Goal: Information Seeking & Learning: Understand process/instructions

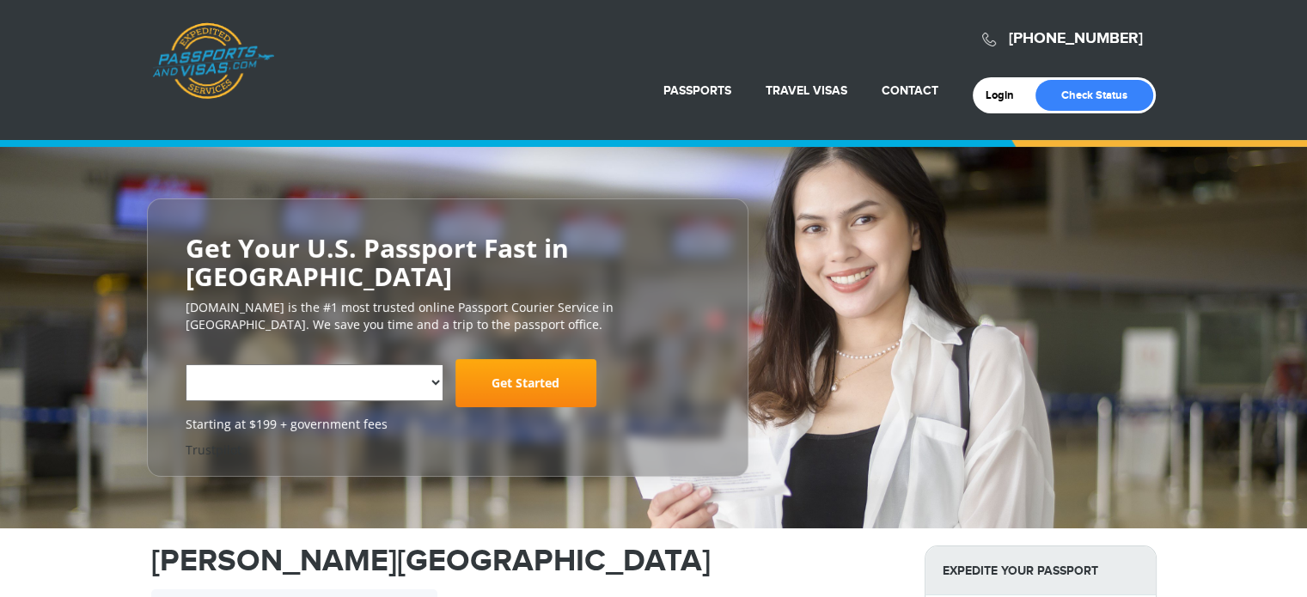
select select "**********"
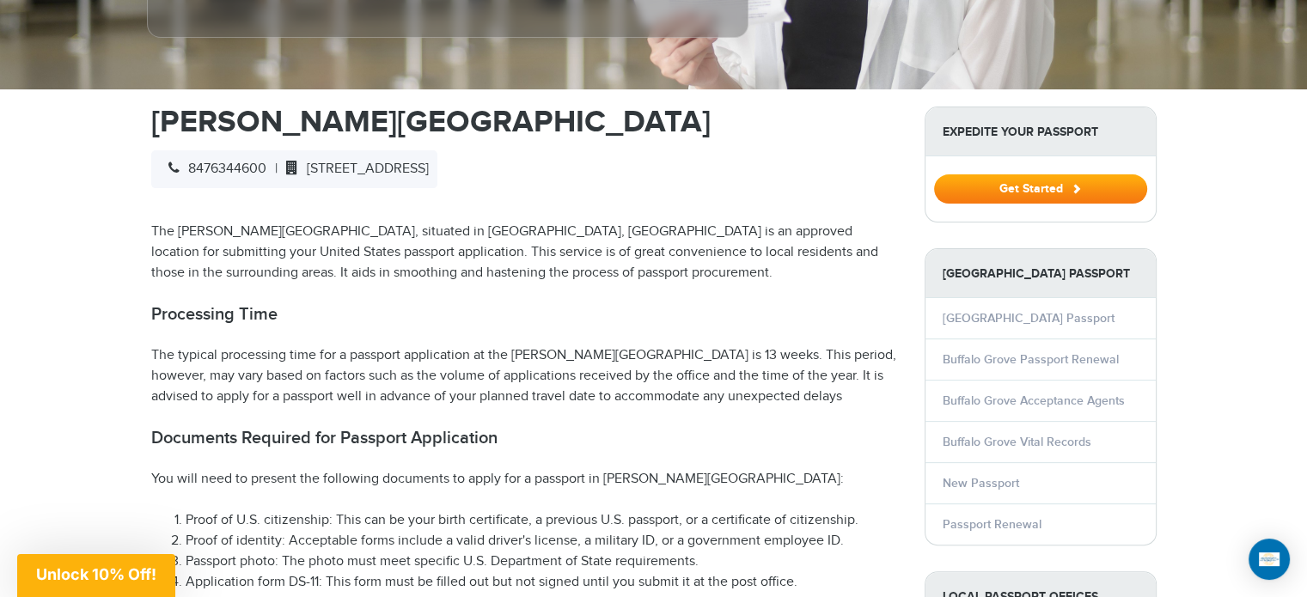
scroll to position [516, 0]
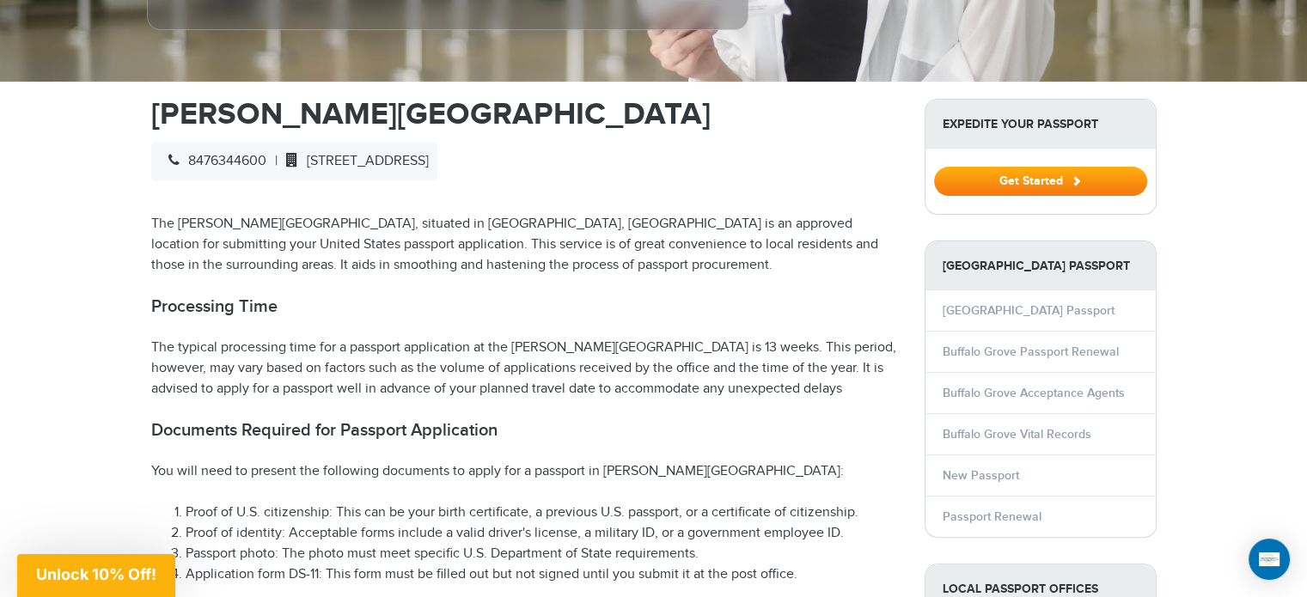
click at [973, 340] on li "Buffalo Grove Passport Renewal" at bounding box center [1041, 351] width 230 height 41
click at [1047, 345] on link "Buffalo Grove Passport Renewal" at bounding box center [1031, 352] width 176 height 15
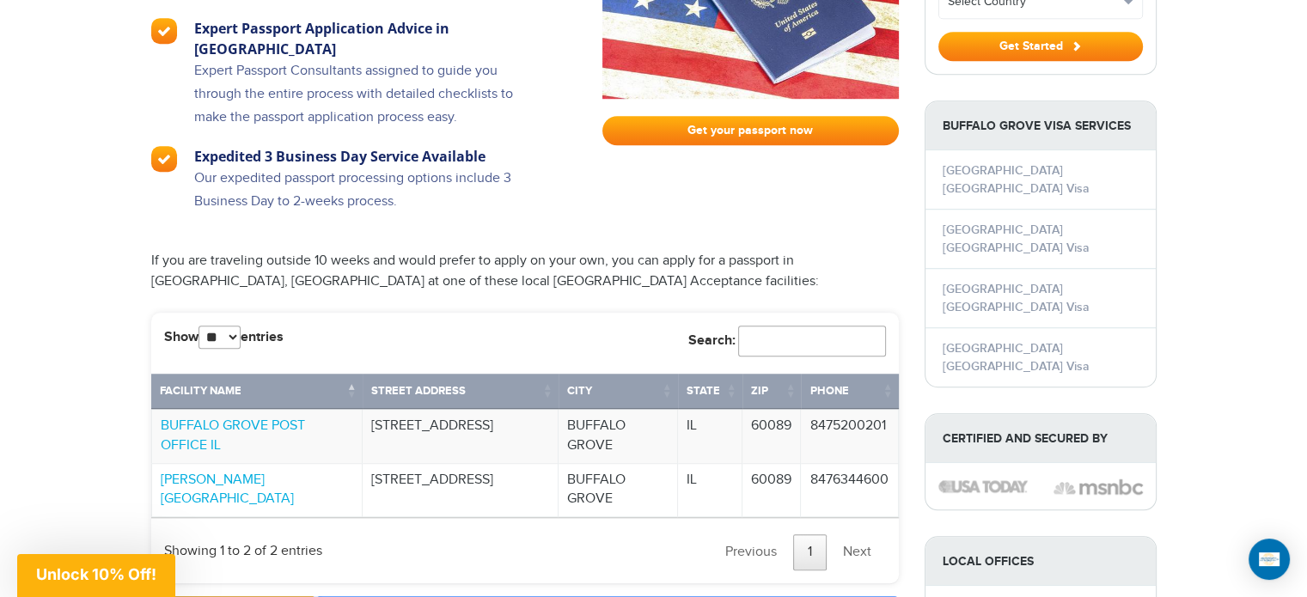
scroll to position [1300, 0]
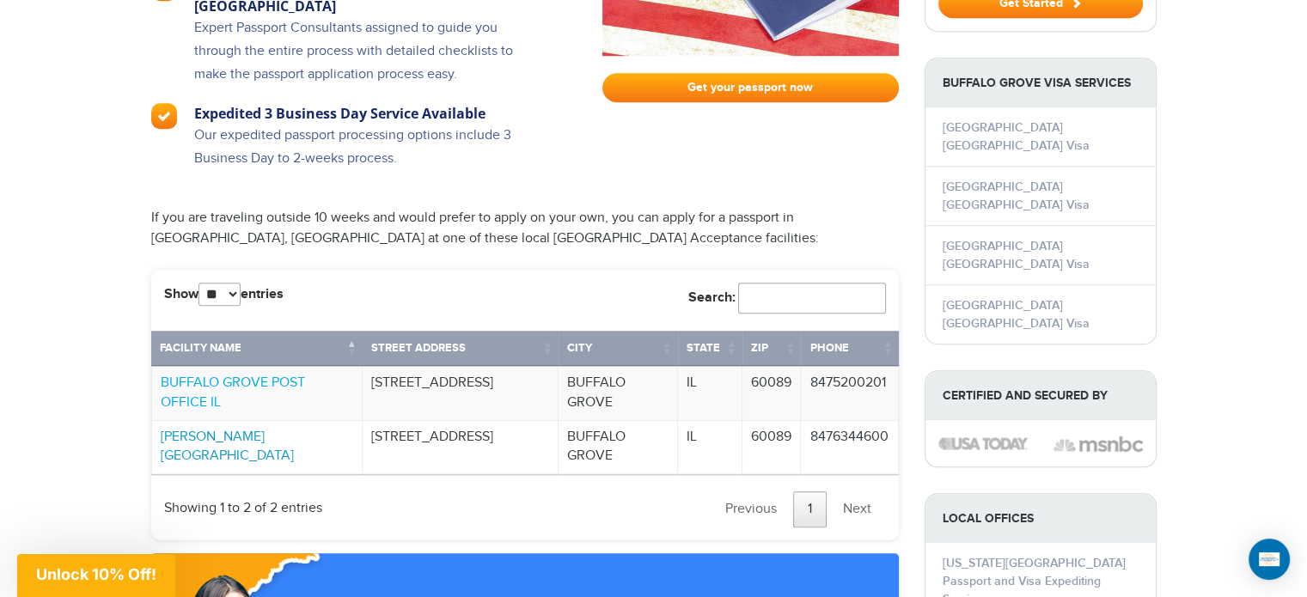
click at [229, 429] on link "[PERSON_NAME][GEOGRAPHIC_DATA]" at bounding box center [227, 447] width 133 height 36
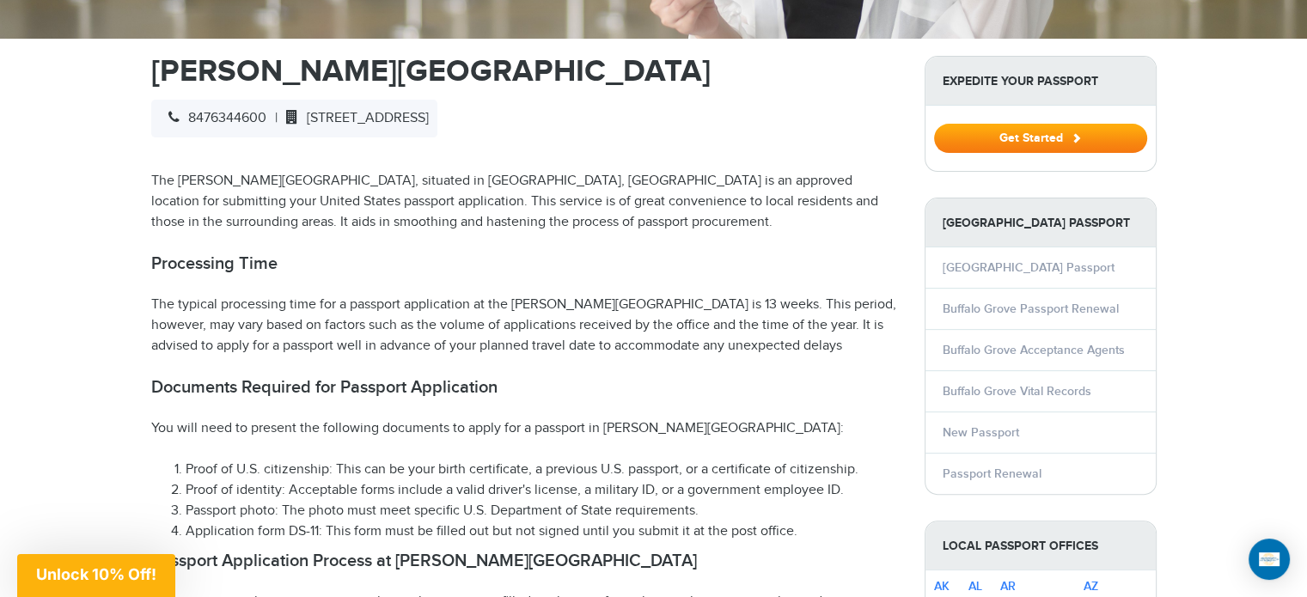
scroll to position [550, 0]
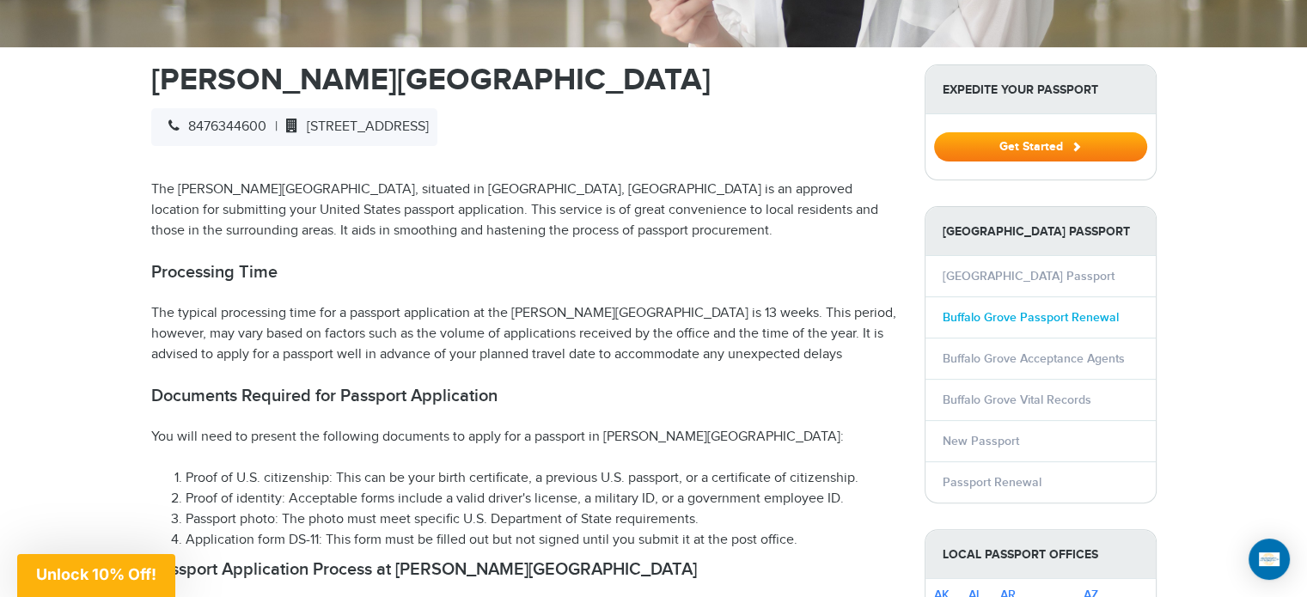
click at [1073, 315] on link "Buffalo Grove Passport Renewal" at bounding box center [1031, 317] width 176 height 15
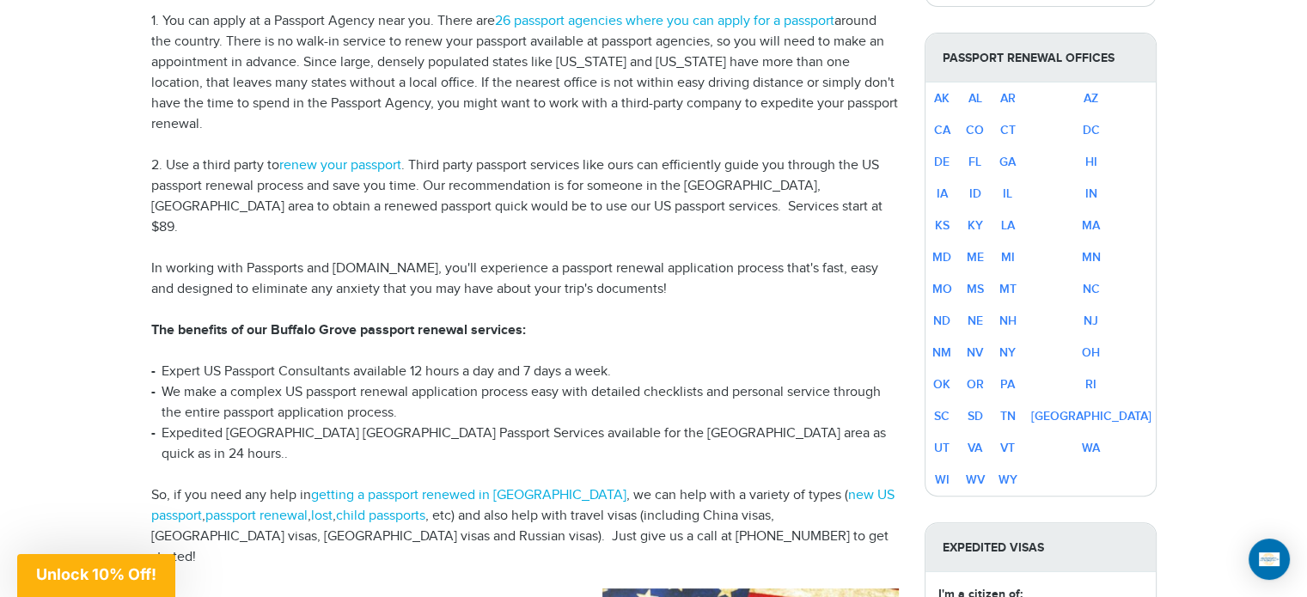
scroll to position [568, 0]
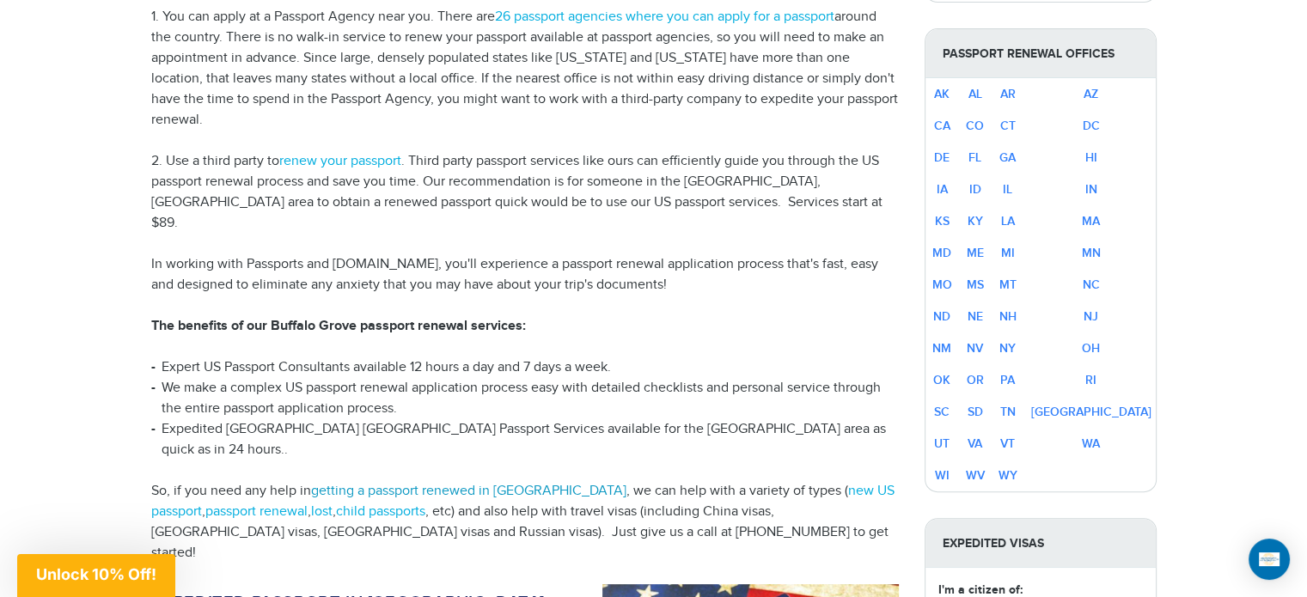
click at [476, 483] on link "getting a passport renewed in Buffalo Grove" at bounding box center [468, 491] width 315 height 16
